Goal: Communication & Community: Answer question/provide support

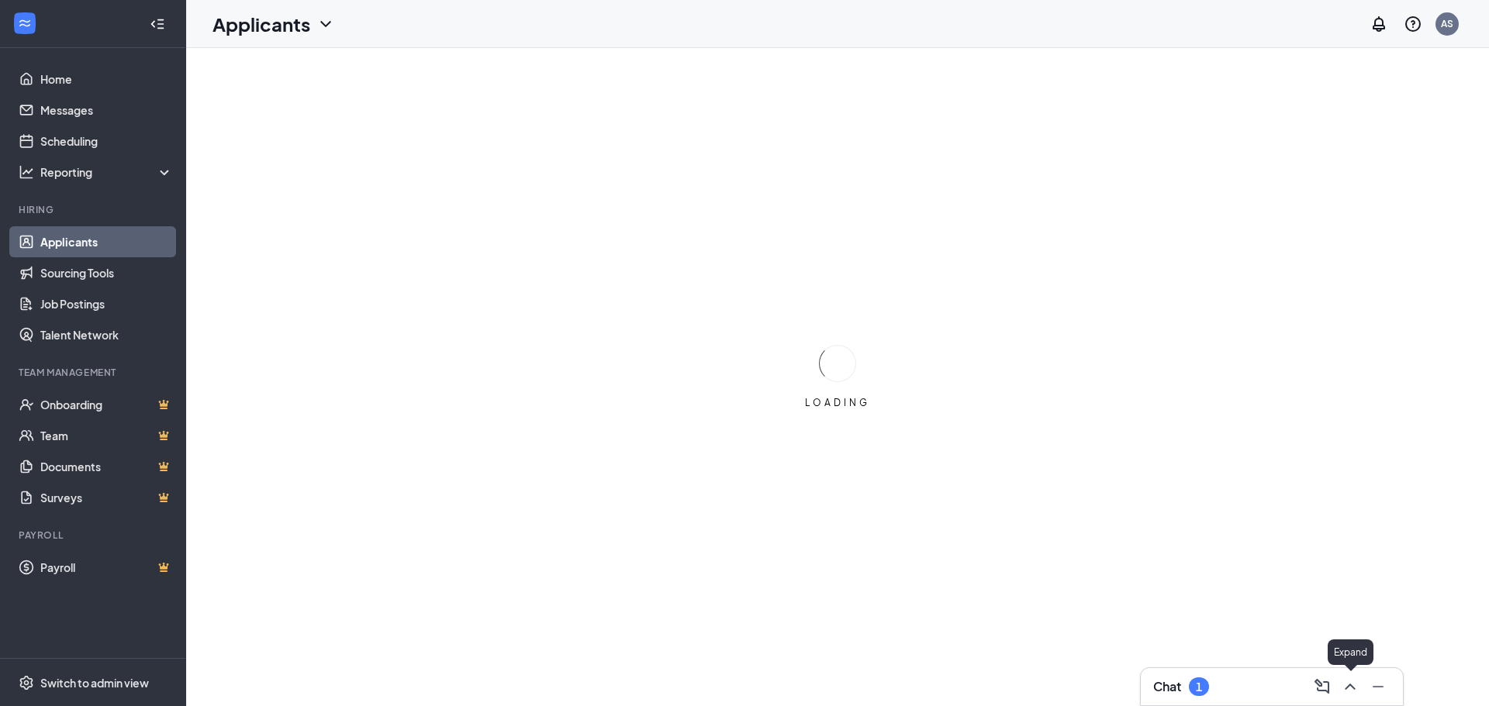
click at [1352, 685] on icon "ChevronUp" at bounding box center [1350, 687] width 19 height 19
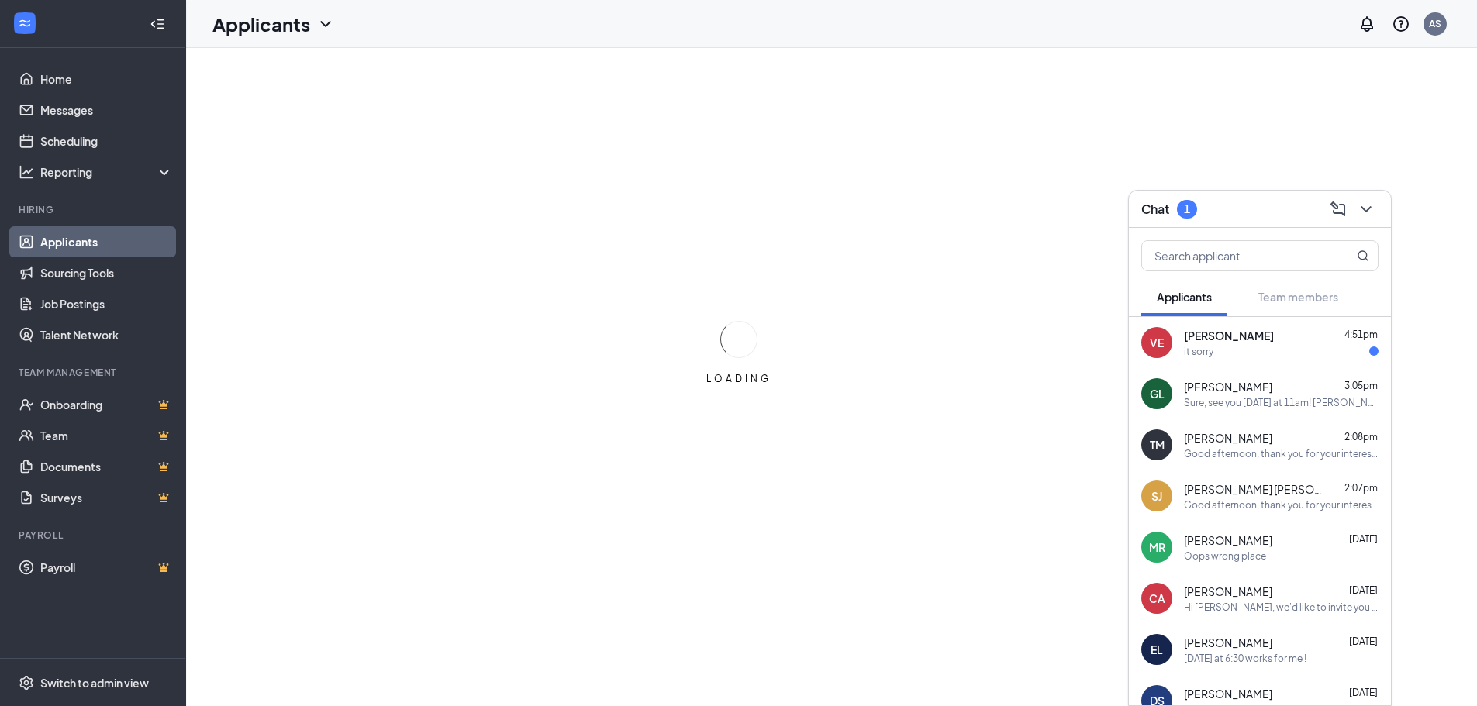
click at [1255, 365] on div "VE [PERSON_NAME] 4:51pm it sorry" at bounding box center [1260, 342] width 262 height 51
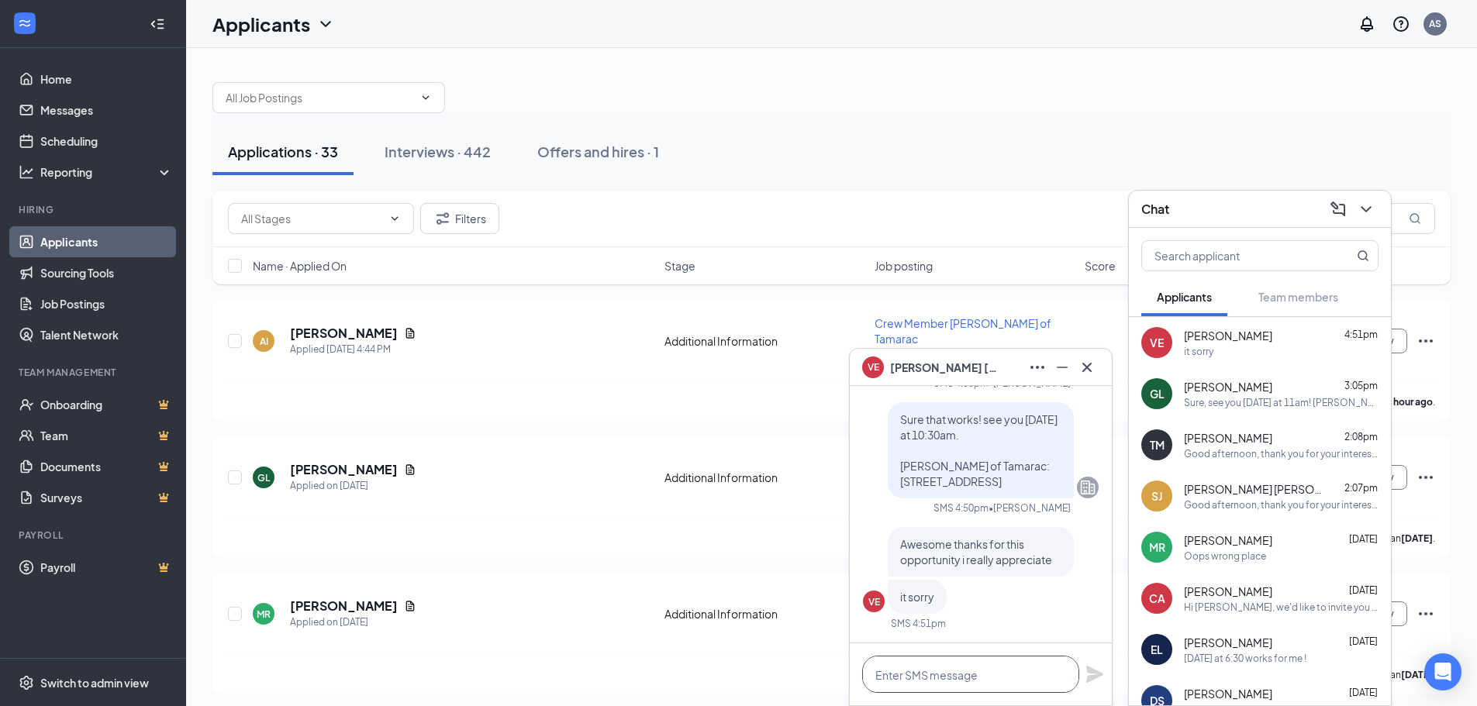
click at [987, 673] on textarea at bounding box center [970, 674] width 217 height 37
click at [1082, 367] on icon "Cross" at bounding box center [1087, 367] width 19 height 19
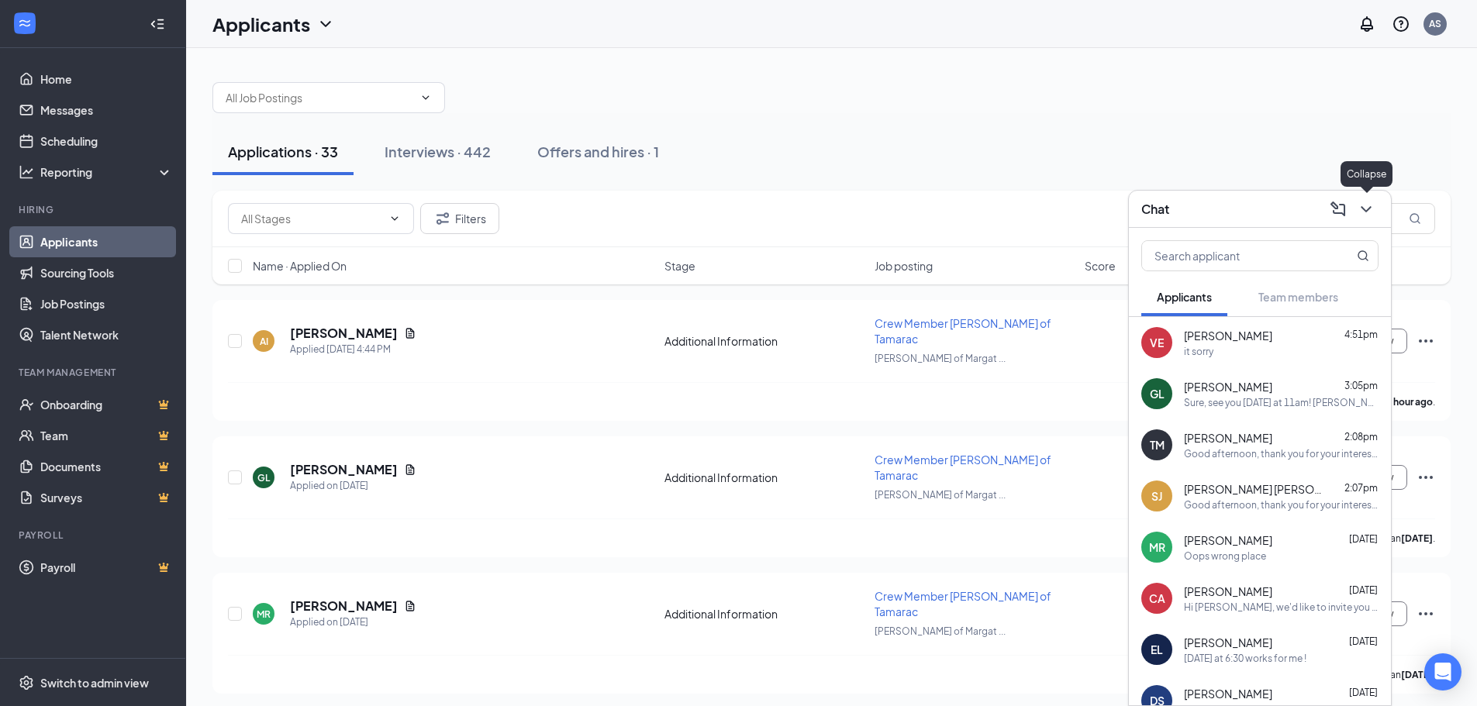
click at [1364, 208] on icon "ChevronDown" at bounding box center [1366, 209] width 10 height 6
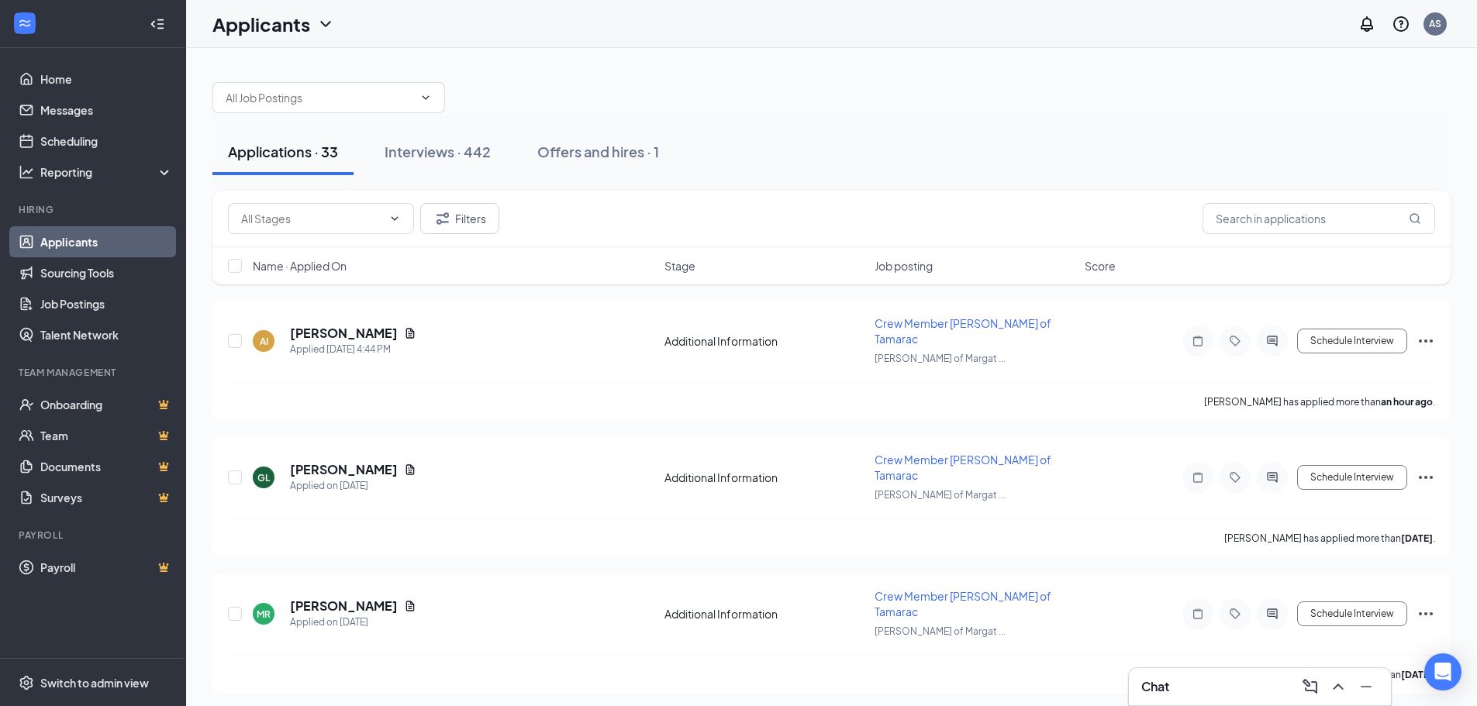
click at [1344, 702] on div "Chat" at bounding box center [1260, 686] width 262 height 37
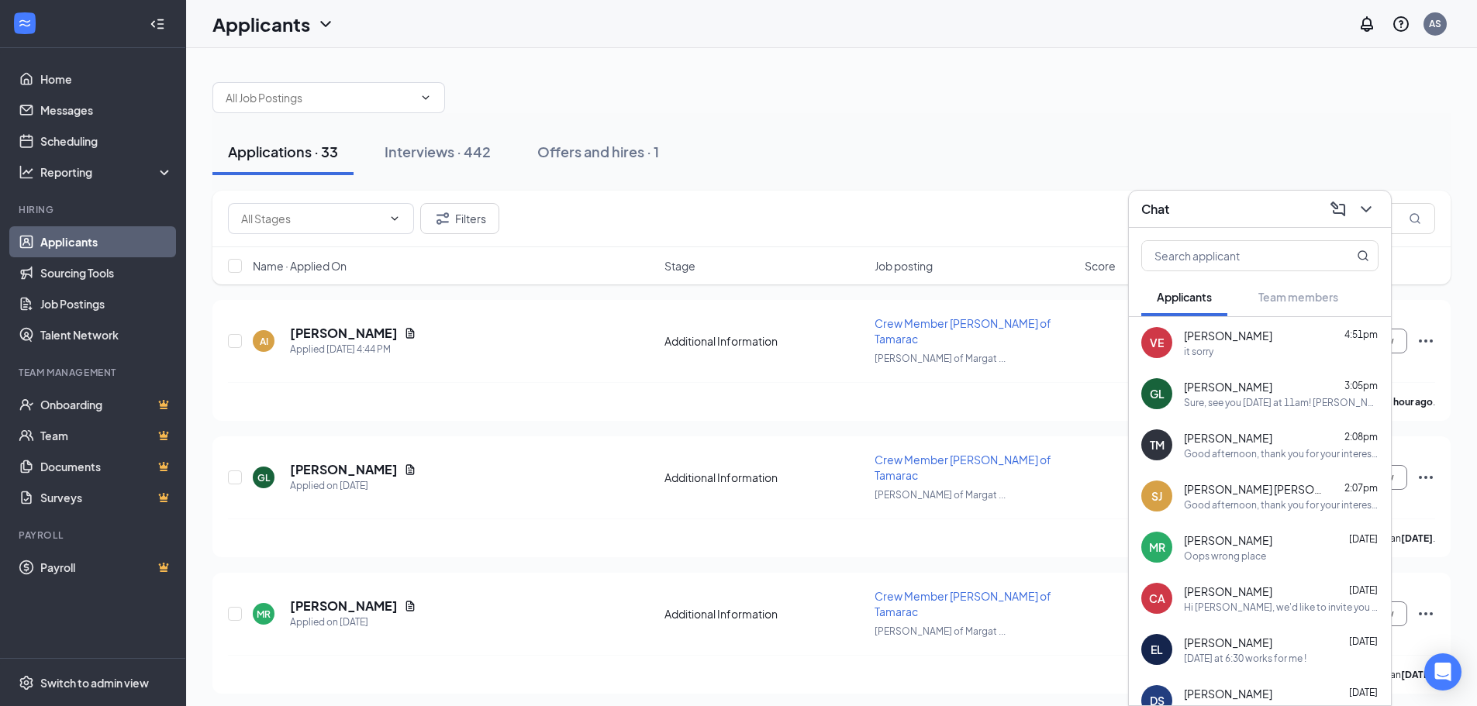
click at [1189, 350] on div "it sorry" at bounding box center [1198, 351] width 29 height 13
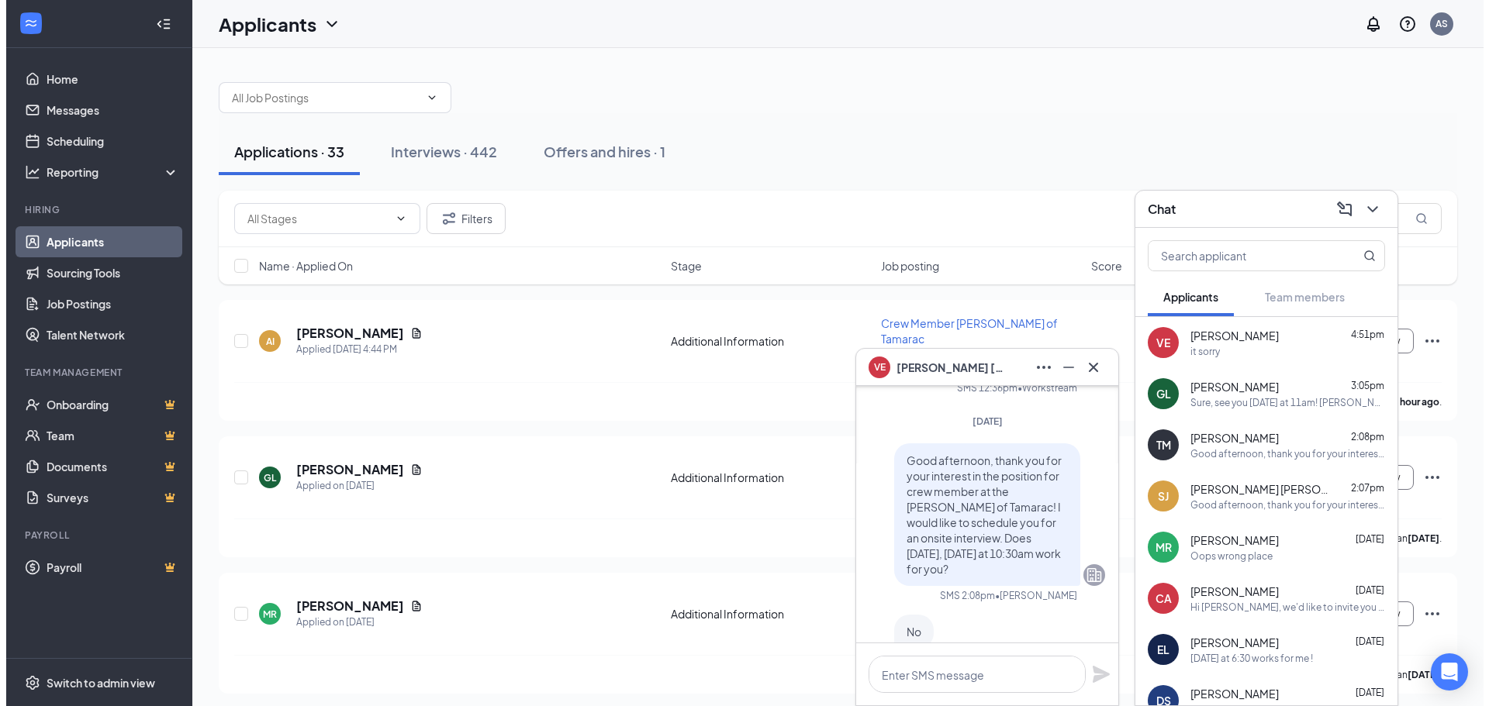
scroll to position [-465, 0]
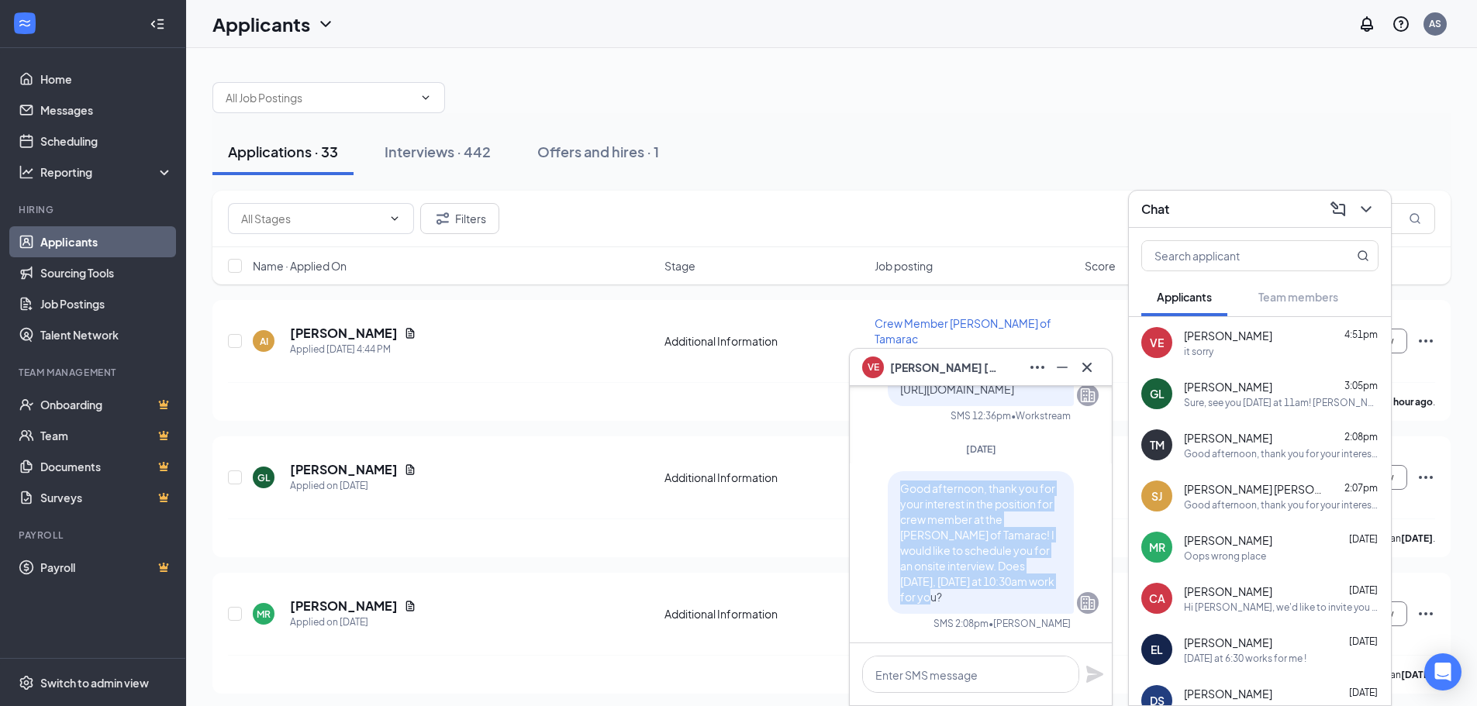
drag, startPoint x: 891, startPoint y: 458, endPoint x: 995, endPoint y: 570, distance: 152.5
click at [995, 570] on p "Good afternoon, thank you for your interest in the position for crew member at …" at bounding box center [980, 543] width 161 height 124
copy span "Good afternoon, thank you for your interest in the position for crew member at …"
click at [980, 553] on span "Good afternoon, thank you for your interest in the position for crew member at …" at bounding box center [977, 543] width 155 height 123
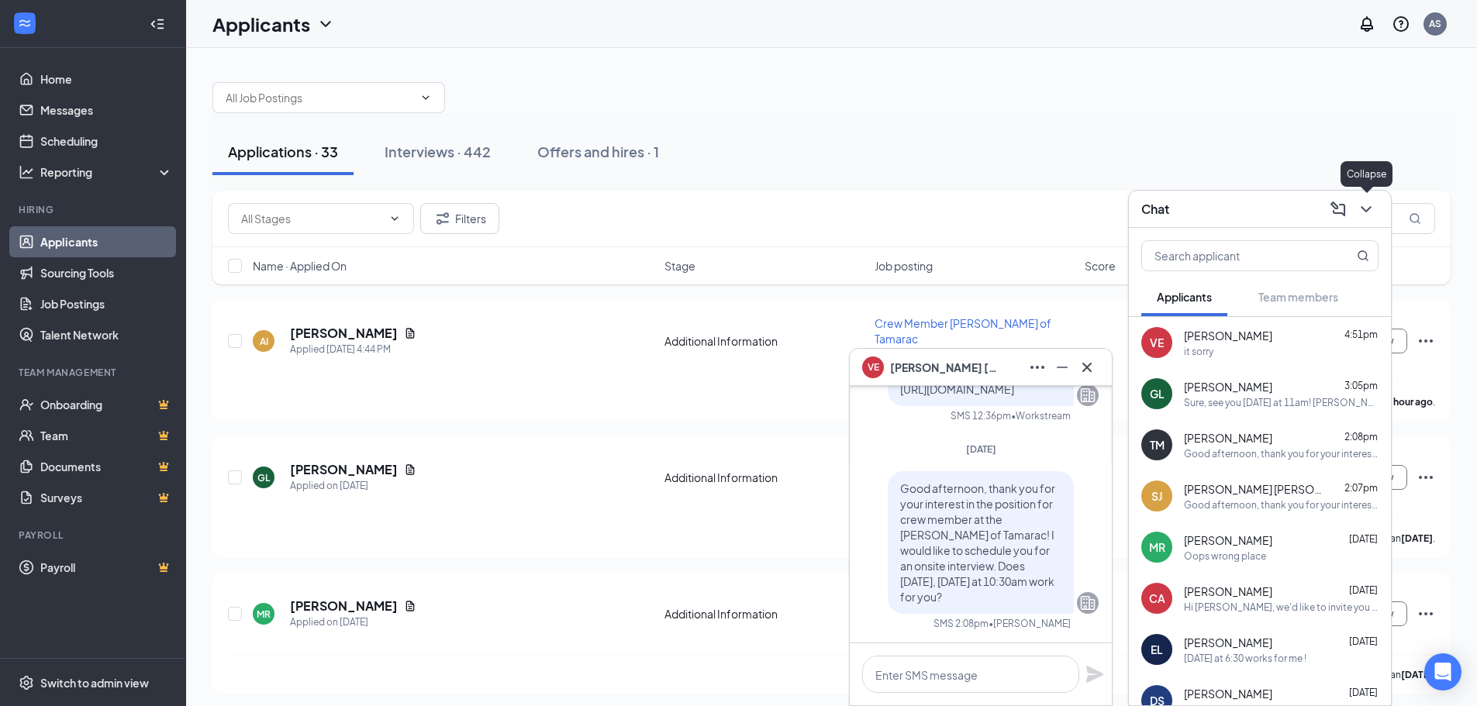
click at [1364, 200] on icon "ChevronDown" at bounding box center [1366, 209] width 19 height 19
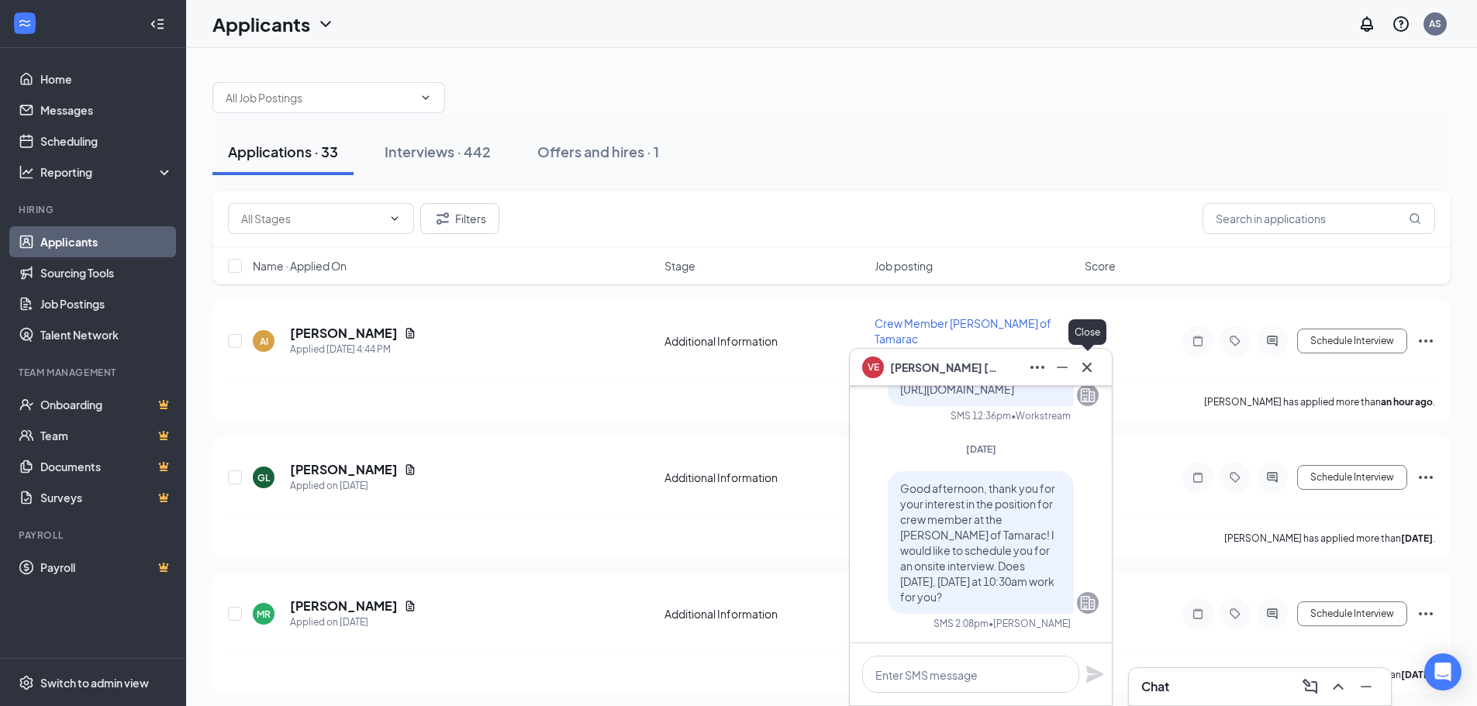
click at [1093, 373] on icon "Cross" at bounding box center [1087, 367] width 19 height 19
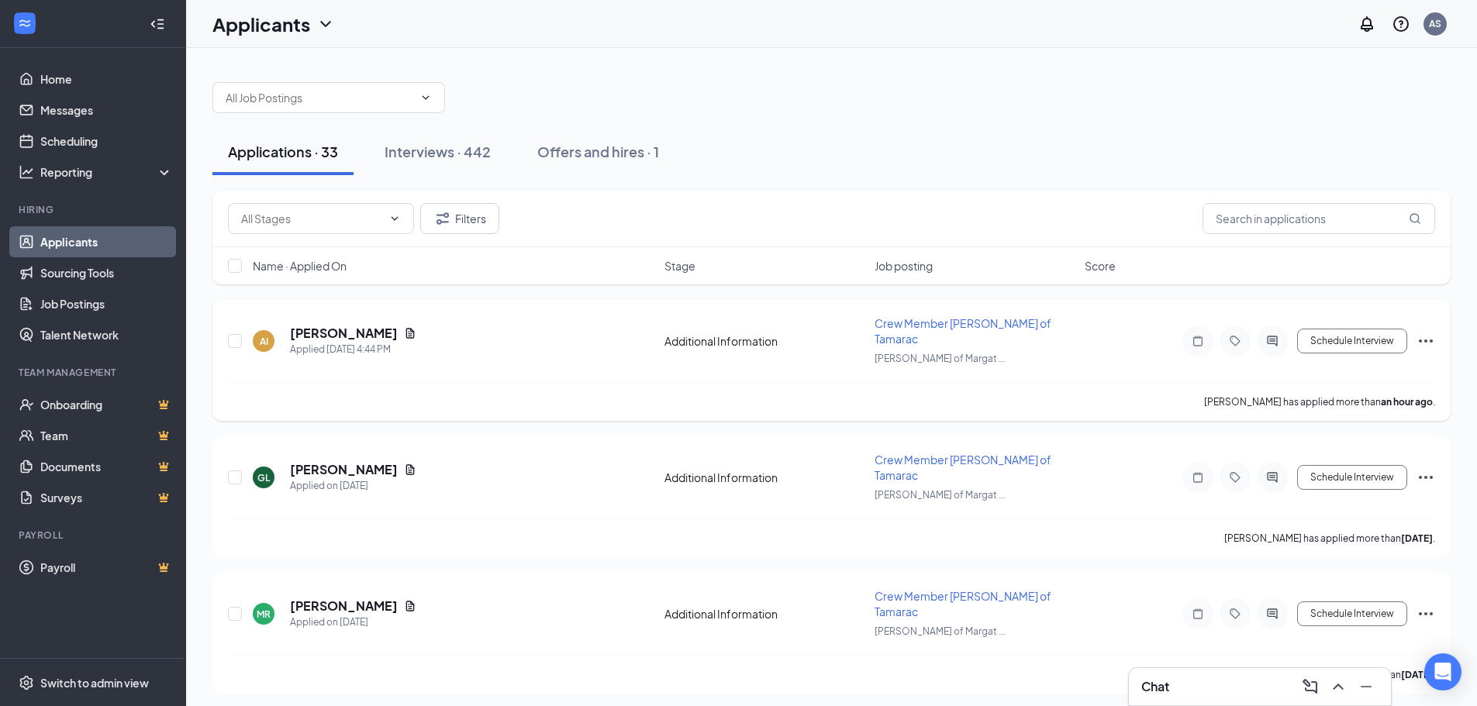
click at [1270, 335] on icon "ActiveChat" at bounding box center [1272, 341] width 19 height 12
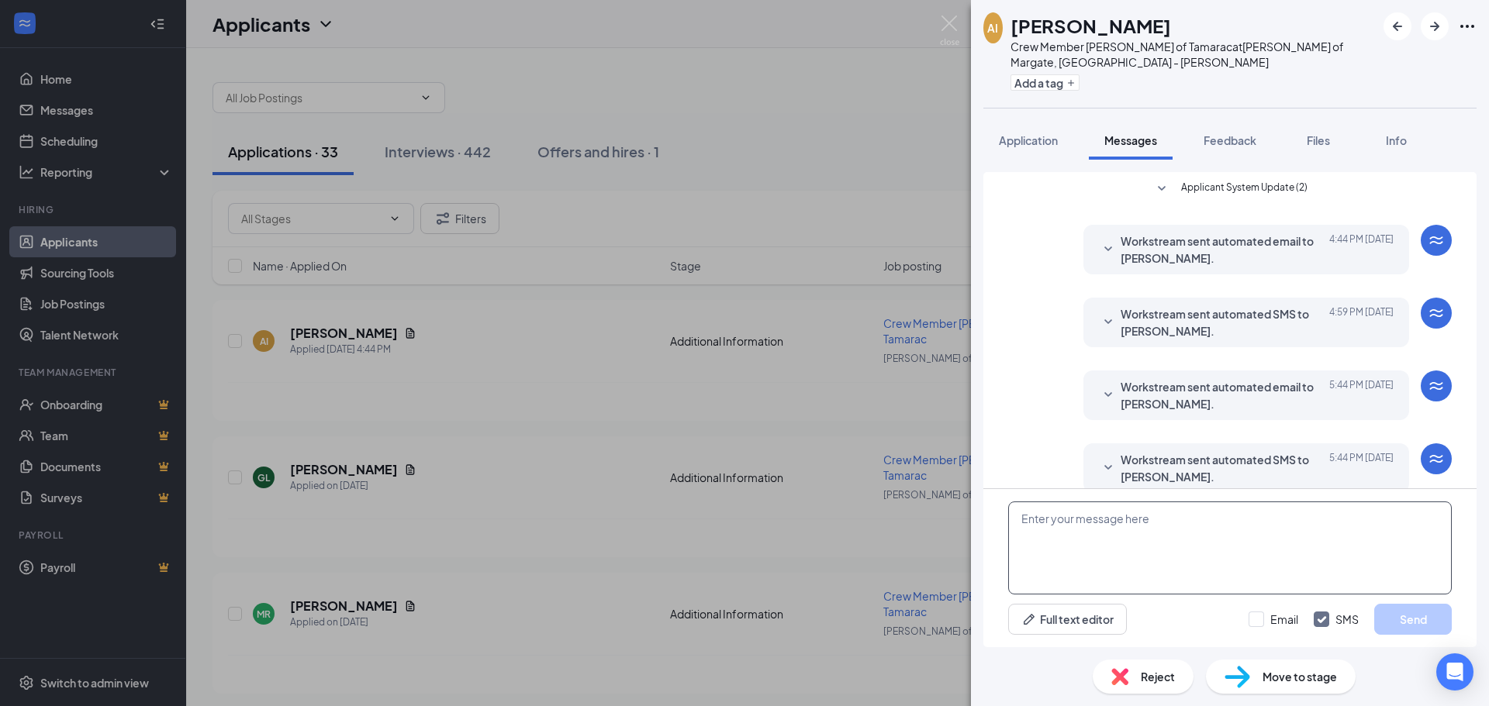
click at [1094, 523] on textarea at bounding box center [1230, 548] width 444 height 93
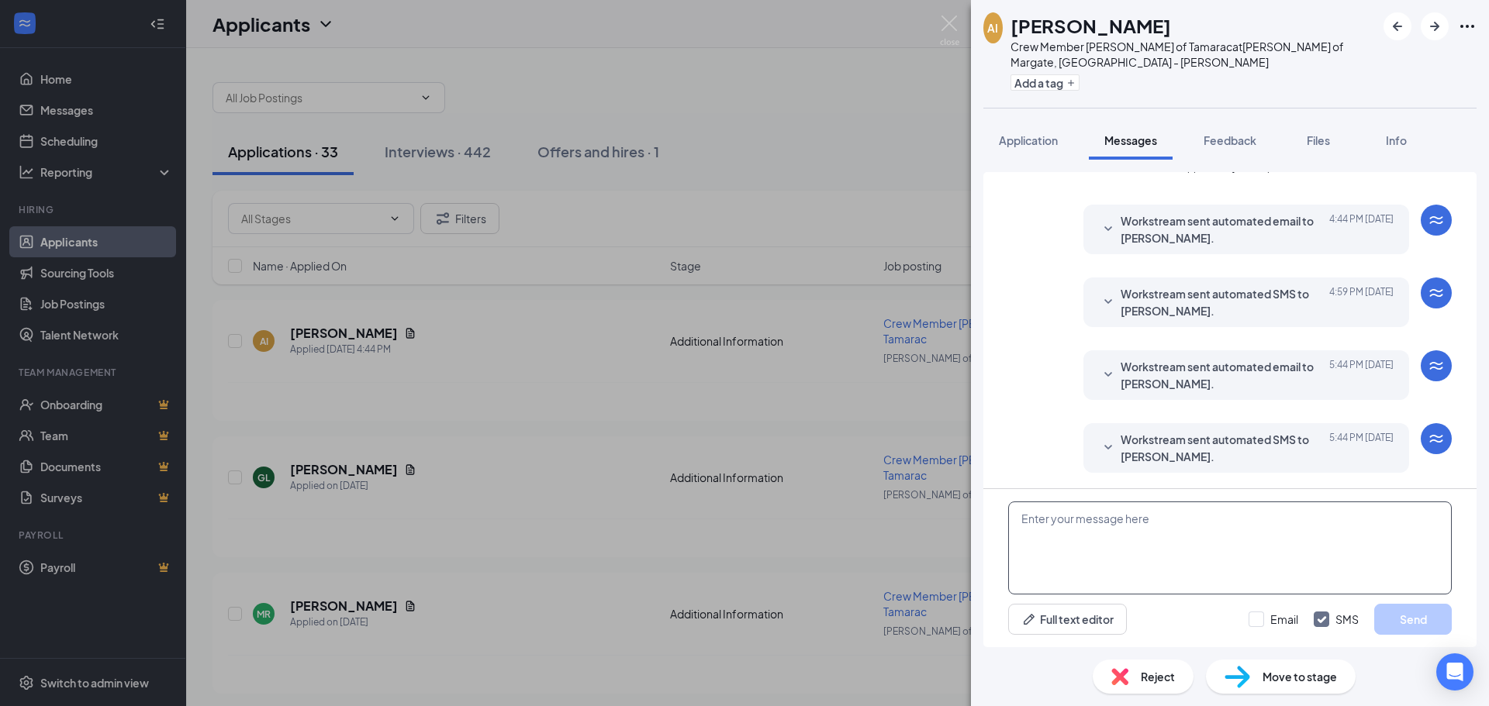
paste textarea "Good afternoon, thank you for your interest in the position for crew member at …"
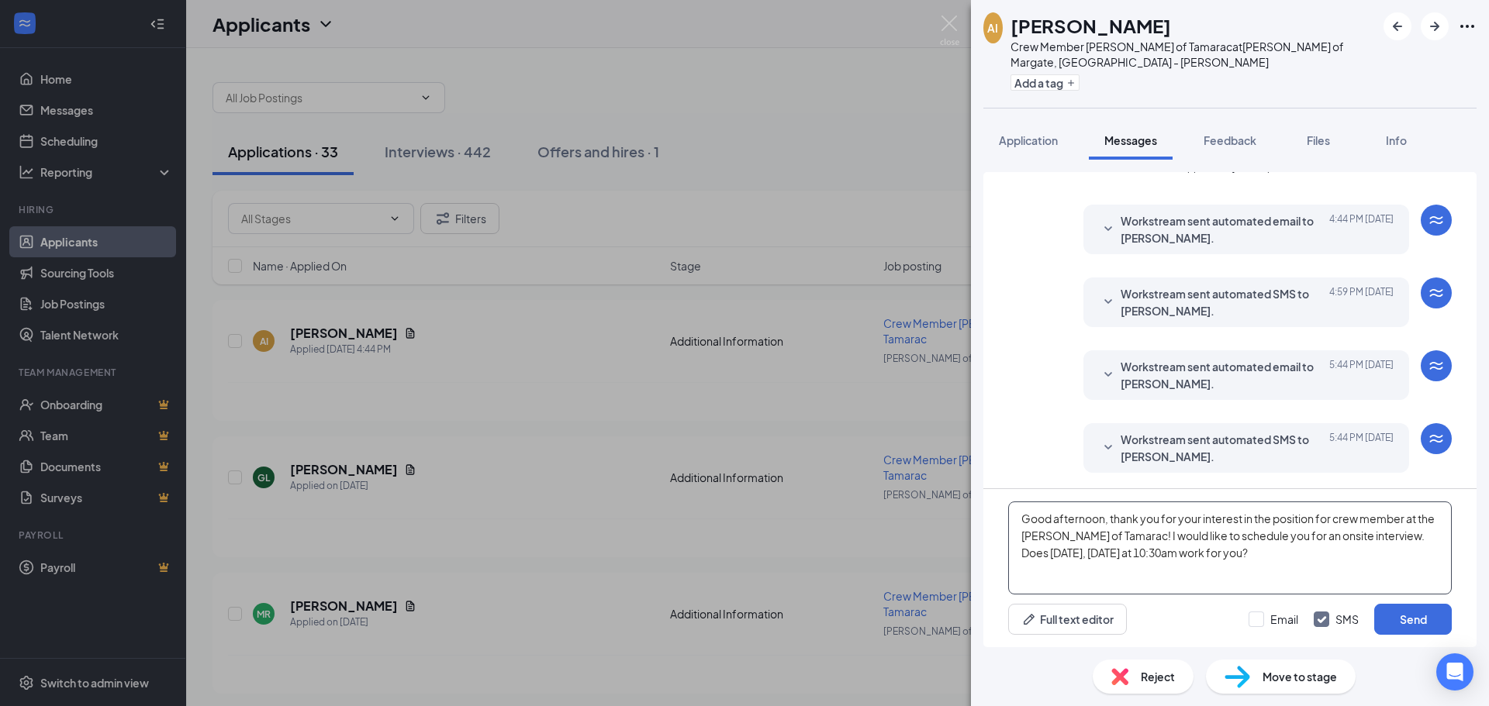
click at [1043, 560] on textarea "Good afternoon, thank you for your interest in the position for crew member at …" at bounding box center [1230, 548] width 444 height 93
click at [1033, 553] on textarea "Good afternoon, thank you for your interest in the position for crew member at …" at bounding box center [1230, 548] width 444 height 93
type textarea "Good afternoon, thank you for your interest in the position for crew member at …"
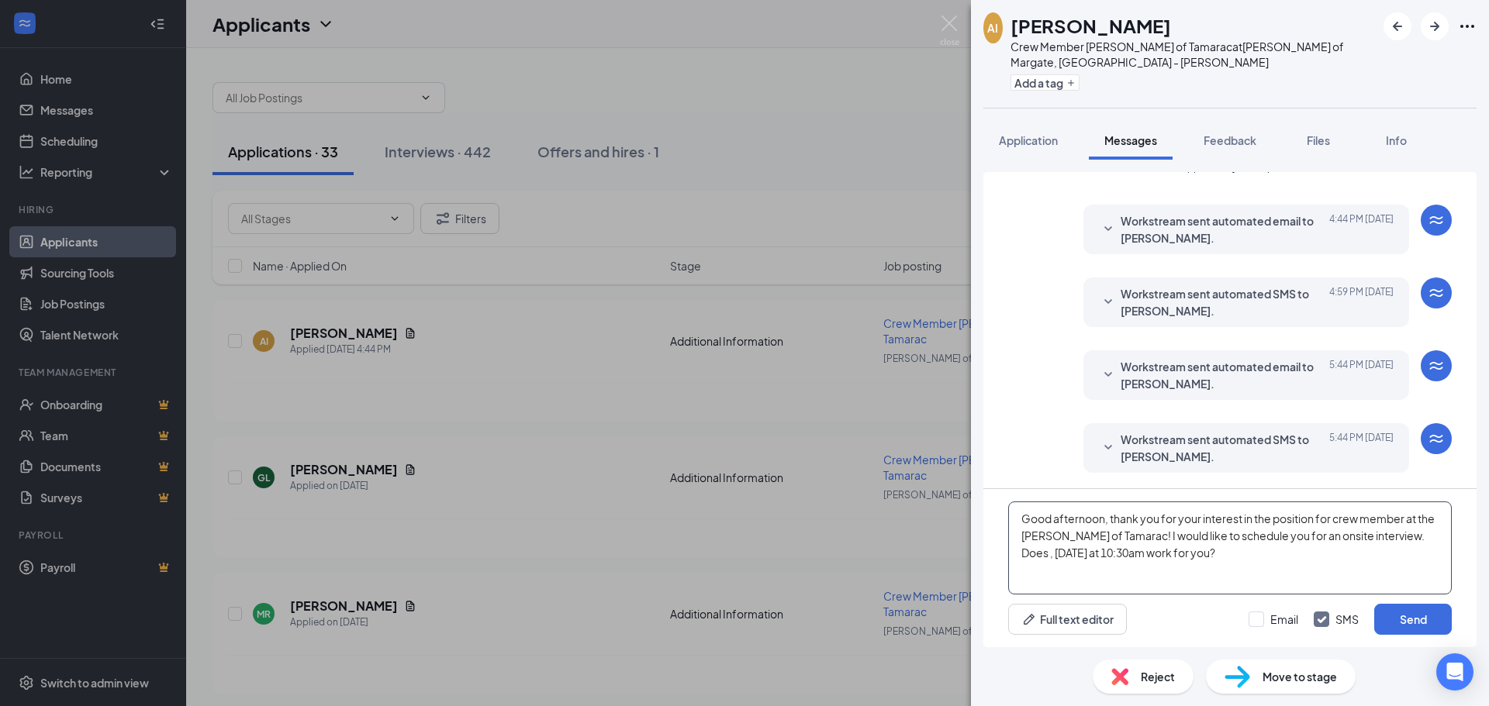
click at [1033, 552] on textarea "Good afternoon, thank you for your interest in the position for crew member at …" at bounding box center [1230, 548] width 444 height 93
click at [1431, 535] on textarea "Good afternoon, thank you for your interest in the position for crew member at …" at bounding box center [1230, 548] width 444 height 93
click at [1255, 570] on textarea "Good afternoon, thank you for your interest in the position for crew member at …" at bounding box center [1230, 548] width 444 height 93
type textarea "Good afternoon, thank you for your interest in the position for crew member at …"
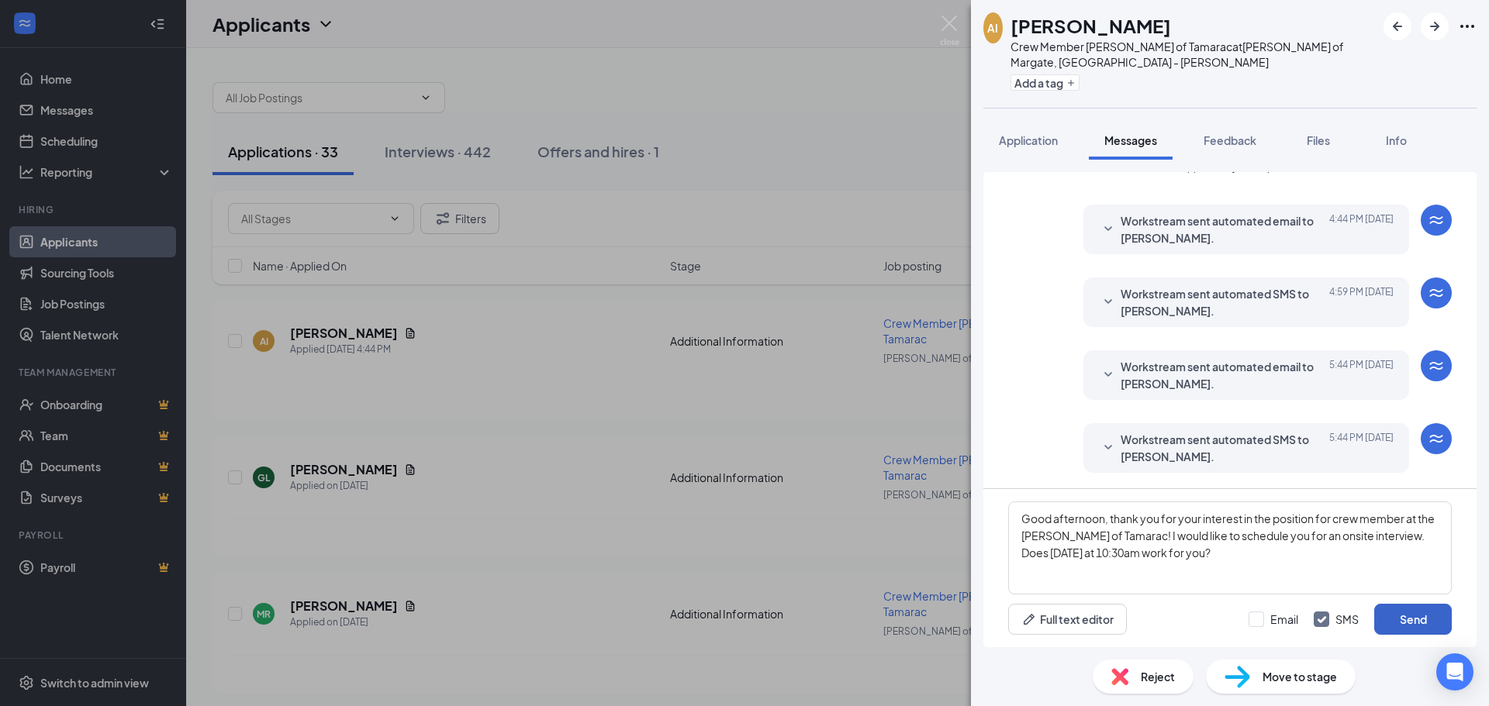
click at [1394, 623] on button "Send" at bounding box center [1413, 619] width 78 height 31
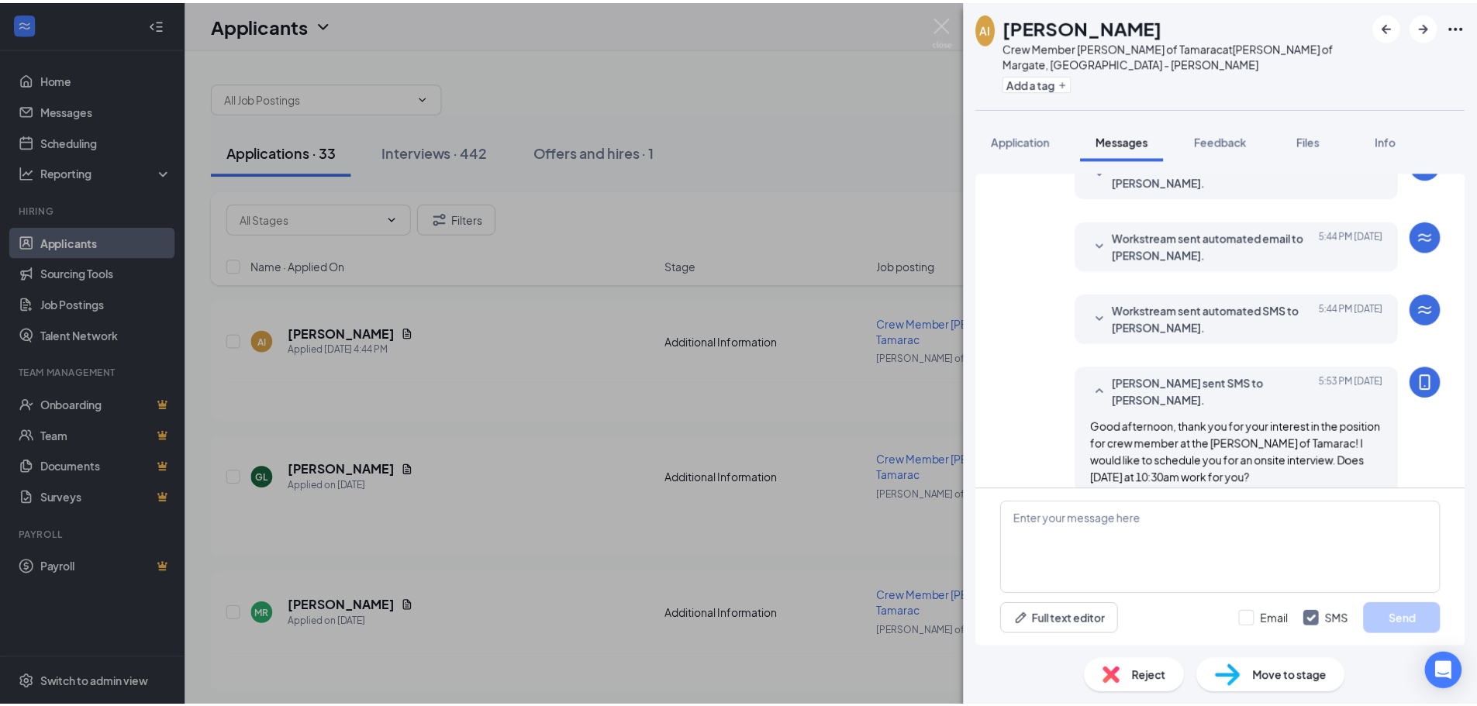
scroll to position [171, 0]
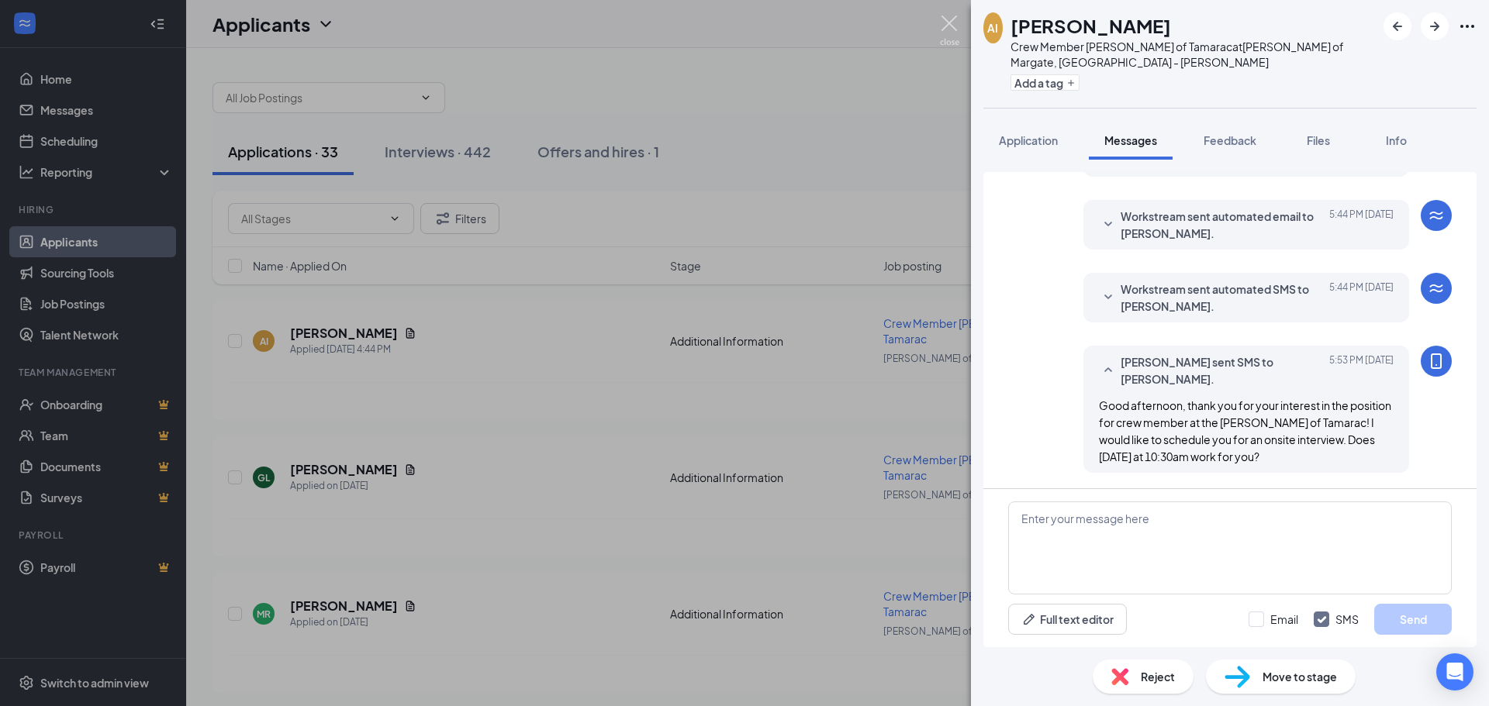
click at [949, 22] on img at bounding box center [949, 31] width 19 height 30
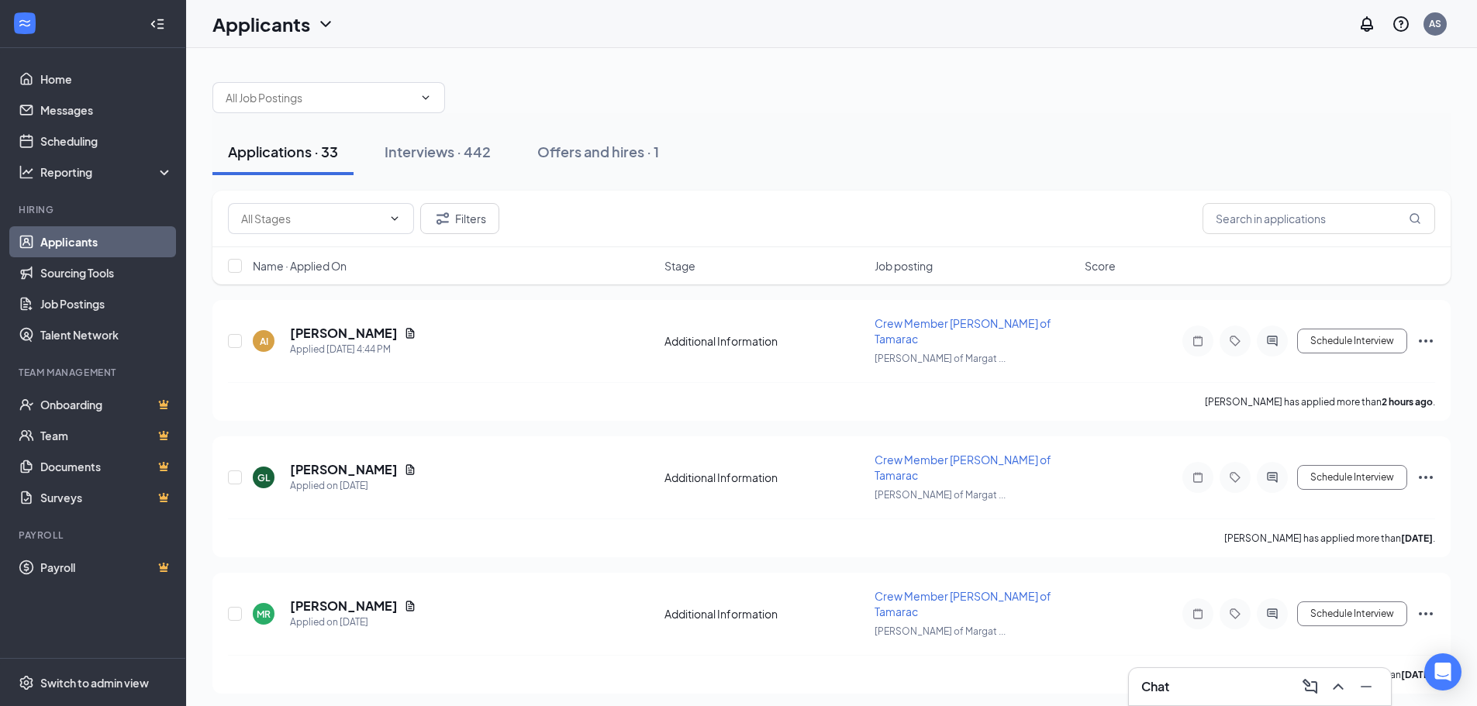
click at [1335, 684] on icon "ChevronUp" at bounding box center [1338, 687] width 19 height 19
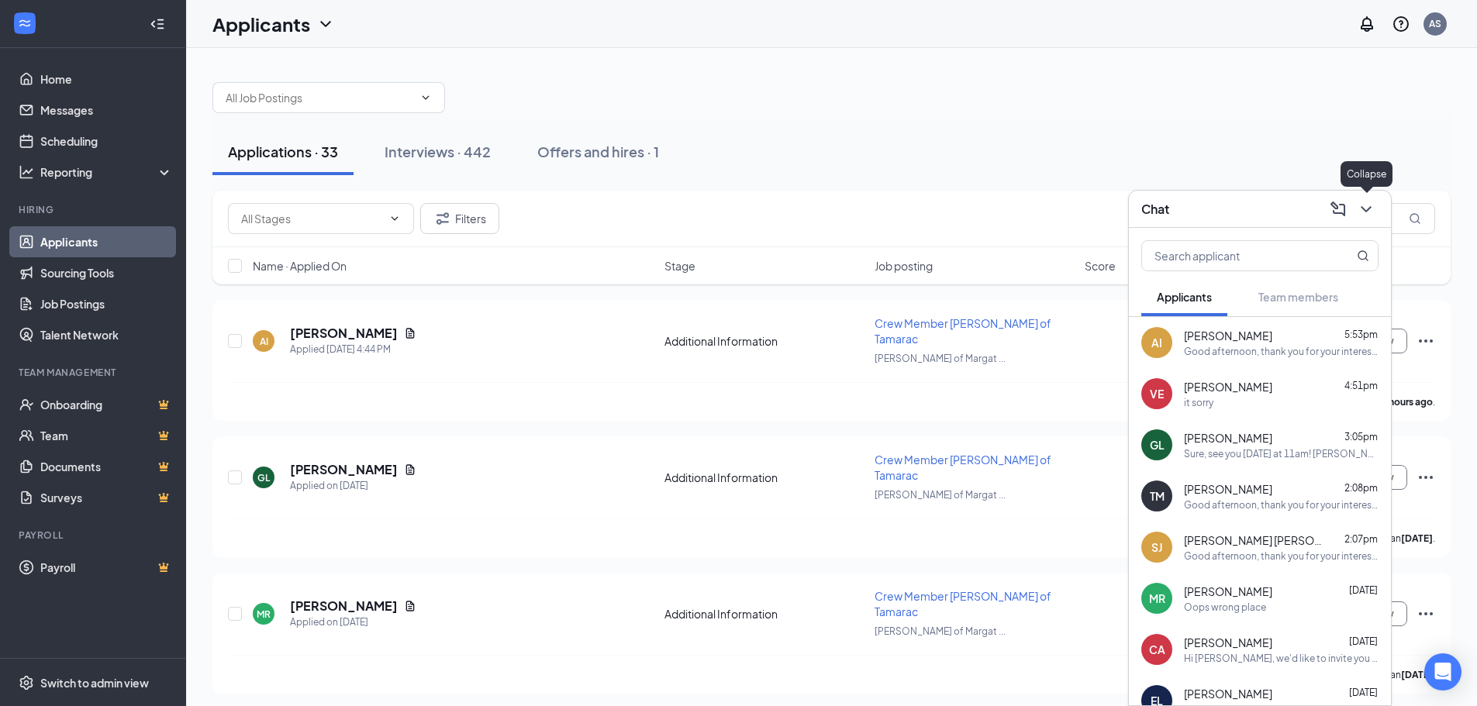
click at [1365, 208] on icon "ChevronDown" at bounding box center [1366, 209] width 19 height 19
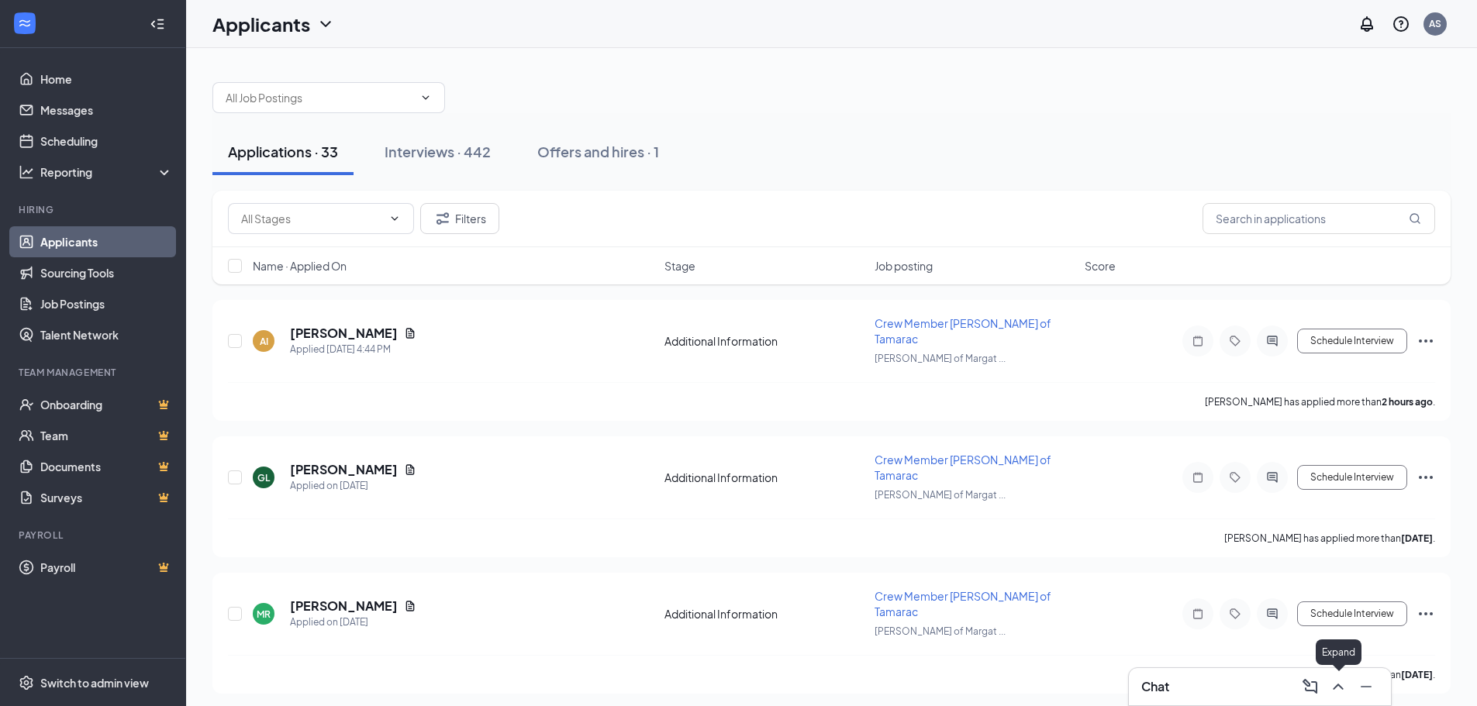
click at [1341, 694] on icon "ChevronUp" at bounding box center [1338, 687] width 19 height 19
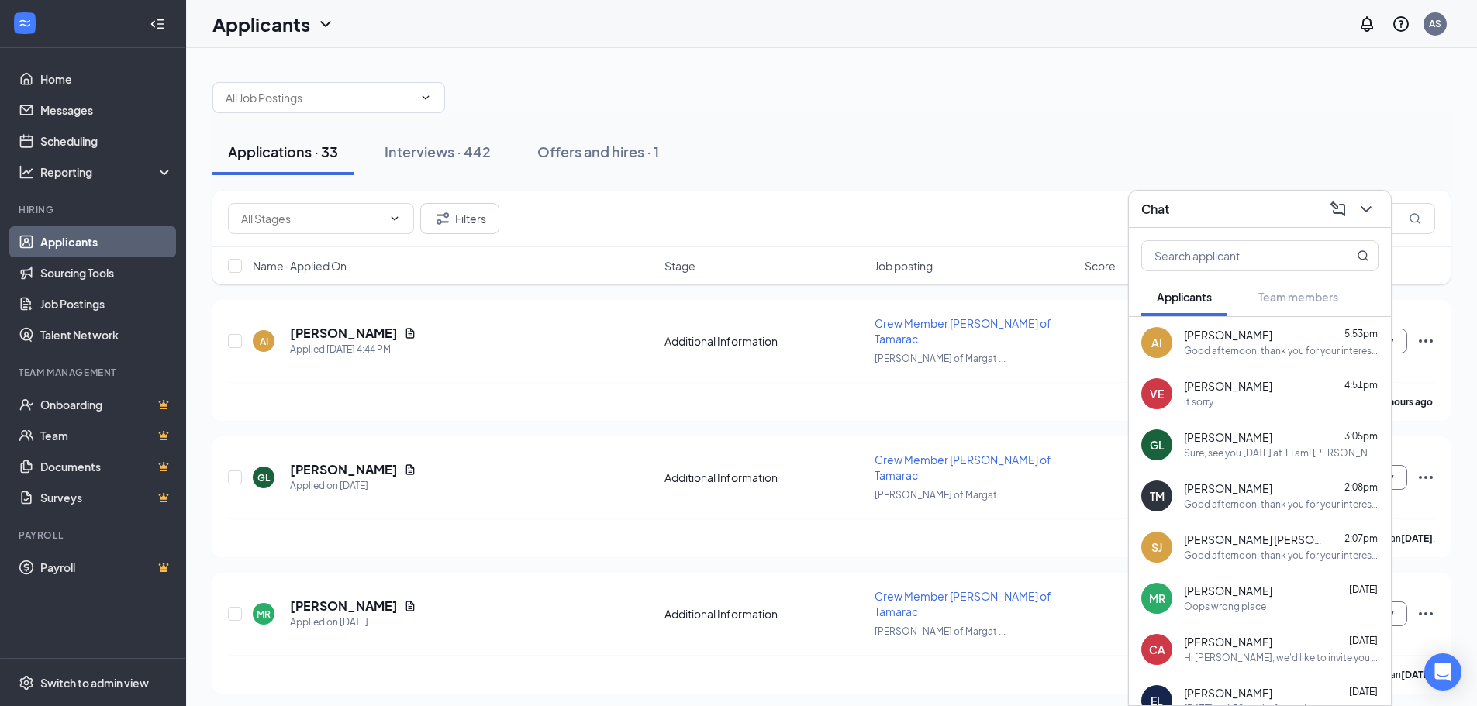
click at [1379, 210] on div "Chat" at bounding box center [1260, 209] width 262 height 37
